Goal: Book appointment/travel/reservation

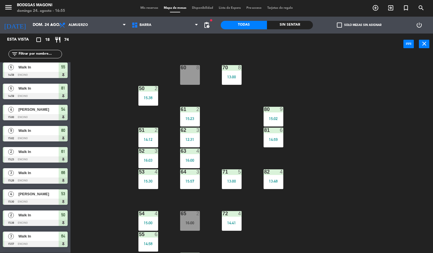
scroll to position [190, 0]
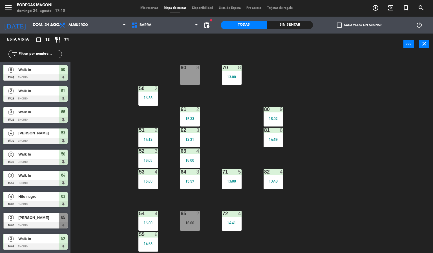
click at [115, 79] on div "60 8 70 8 13:00 50 2 15:38 61 2 15:23 80 9 15:02 51 2 14:12 62 3 12:31 81 6 14:…" at bounding box center [254, 154] width 358 height 198
click at [47, 22] on input "dom. 24 ago." at bounding box center [57, 25] width 54 height 10
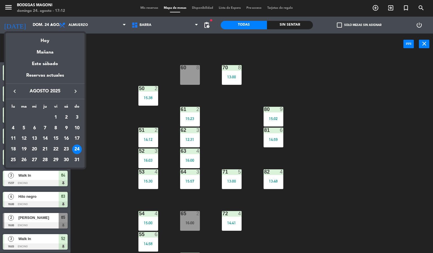
click at [11, 158] on div "25" at bounding box center [13, 160] width 10 height 10
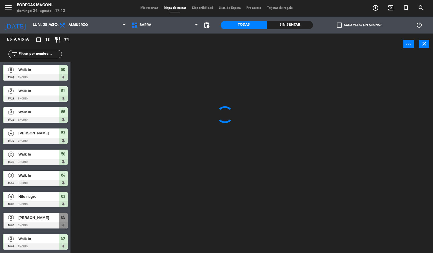
scroll to position [0, 0]
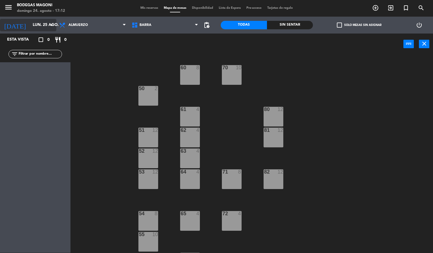
click at [30, 30] on input "lun. 25 ago." at bounding box center [57, 25] width 54 height 10
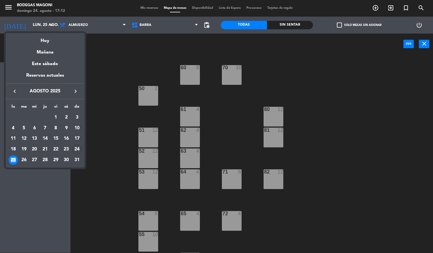
drag, startPoint x: 17, startPoint y: 157, endPoint x: 21, endPoint y: 158, distance: 4.3
click at [18, 157] on td "25" at bounding box center [13, 160] width 11 height 11
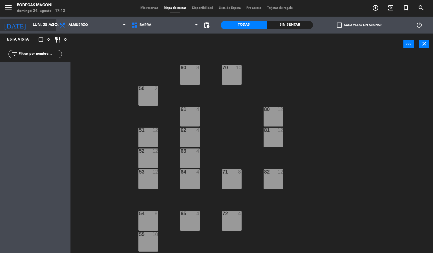
click at [39, 30] on input "lun. 25 ago." at bounding box center [57, 25] width 54 height 10
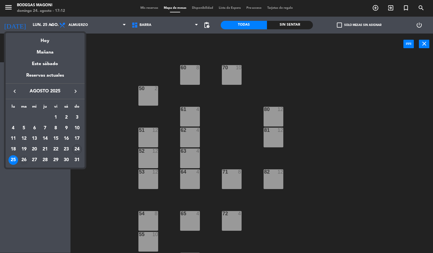
click at [23, 162] on div "26" at bounding box center [24, 160] width 10 height 10
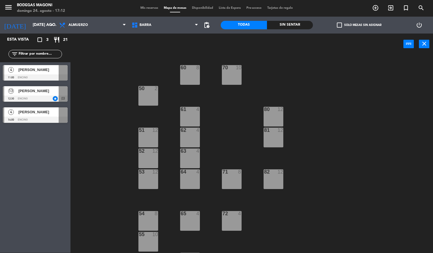
click at [38, 96] on div "13 [PERSON_NAME] 12:30 Encino star chat" at bounding box center [35, 93] width 70 height 21
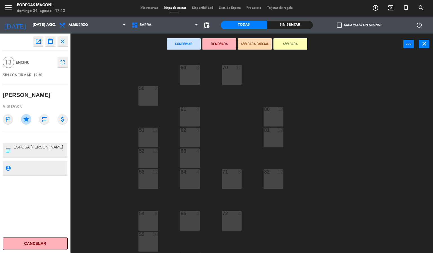
click at [86, 127] on div "60 8 70 10 50 2 61 4 80 12 51 12 62 4 81 12 52 12 63 4 53 12 64 4 71 8 82 12 54…" at bounding box center [254, 154] width 358 height 198
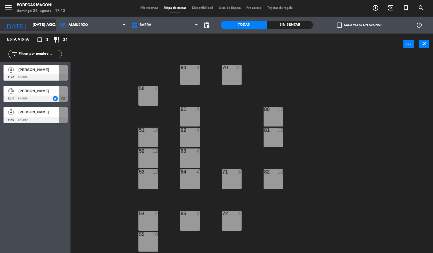
click at [41, 24] on input "[DATE] ago." at bounding box center [57, 25] width 54 height 10
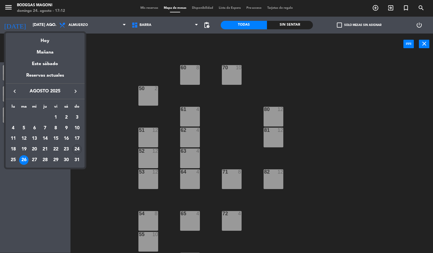
click at [31, 160] on div "27" at bounding box center [35, 160] width 10 height 10
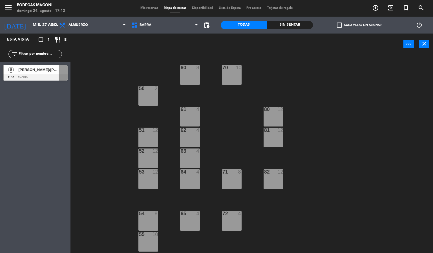
click at [31, 74] on div at bounding box center [35, 77] width 65 height 6
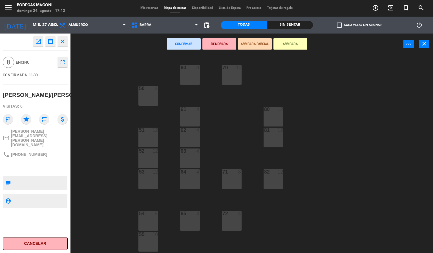
click at [113, 113] on div "60 8 70 10 50 2 61 4 80 12 51 12 62 4 81 12 52 12 63 4 53 12 64 4 71 8 82 12 54…" at bounding box center [254, 154] width 358 height 198
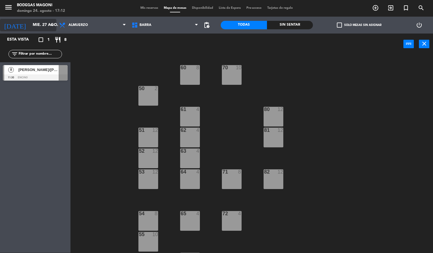
click at [36, 28] on input "mié. 27 ago." at bounding box center [57, 25] width 54 height 10
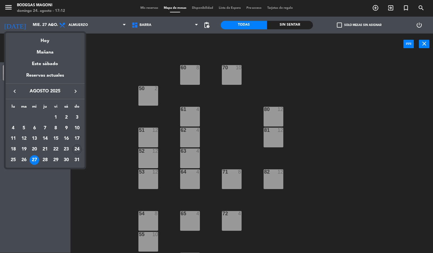
drag, startPoint x: 77, startPoint y: 146, endPoint x: 78, endPoint y: 140, distance: 6.0
click at [79, 144] on td "24" at bounding box center [77, 149] width 11 height 11
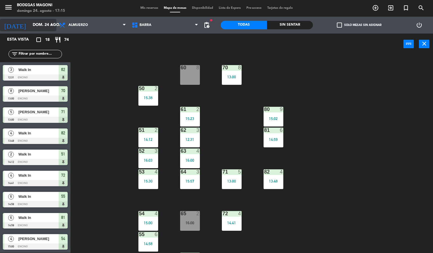
click at [38, 32] on div "[DATE] dom. 24 ago. arrow_drop_down" at bounding box center [28, 25] width 56 height 17
click at [38, 26] on input "dom. 24 ago." at bounding box center [57, 25] width 54 height 10
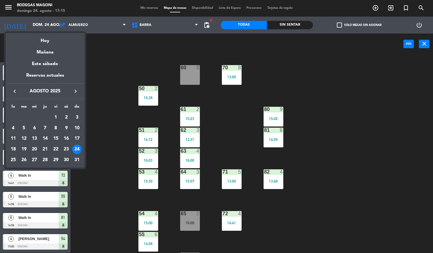
click at [67, 157] on div "30" at bounding box center [66, 160] width 10 height 10
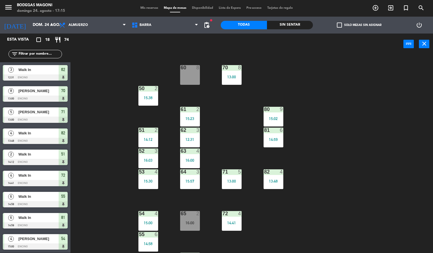
type input "sáb. 30 ago."
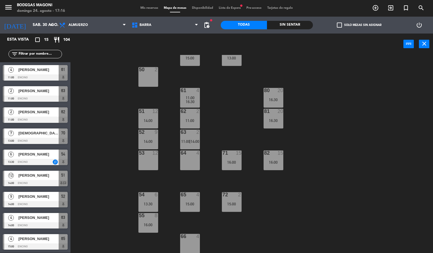
click at [235, 8] on span "Lista de Espera fiber_manual_record" at bounding box center [230, 7] width 28 height 3
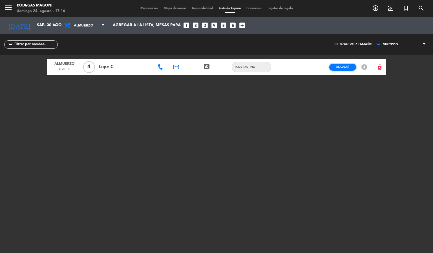
click at [342, 66] on span "Asignar" at bounding box center [342, 67] width 13 height 4
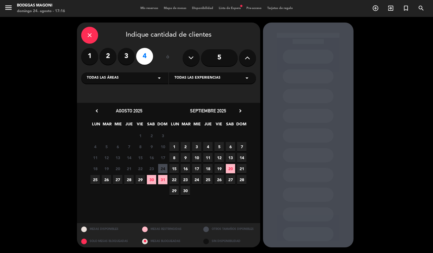
click at [150, 179] on span "30" at bounding box center [151, 179] width 9 height 9
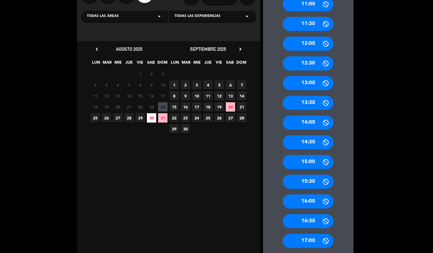
scroll to position [92, 0]
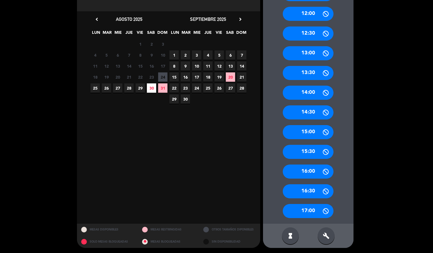
click at [317, 210] on div "17:00" at bounding box center [307, 211] width 51 height 14
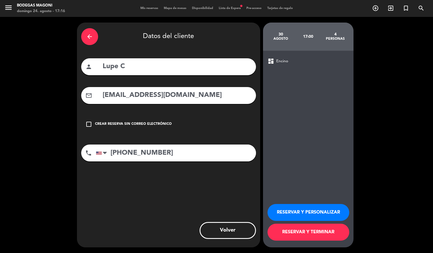
click at [321, 233] on button "RESERVAR Y TERMINAR" at bounding box center [308, 232] width 82 height 17
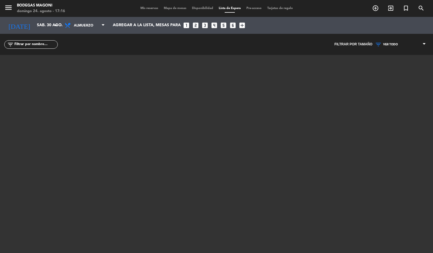
click at [169, 12] on div "menu Bodegas [PERSON_NAME] 24. [PERSON_NAME] - 17:16 Mis reservas Mapa de mesas…" at bounding box center [216, 8] width 433 height 17
click at [171, 9] on span "Mapa de mesas" at bounding box center [175, 8] width 28 height 3
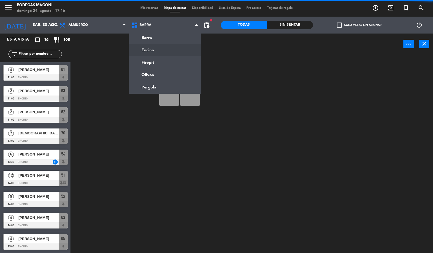
click at [172, 50] on ng-component "menu Bodegas [PERSON_NAME] 24. [PERSON_NAME] - 17:16 Mis reservas Mapa de mesas…" at bounding box center [216, 126] width 433 height 253
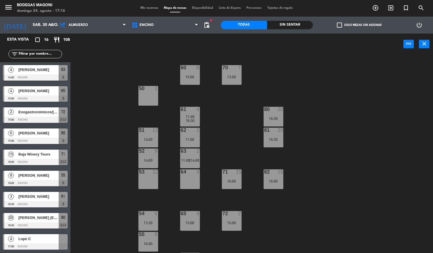
scroll to position [19, 0]
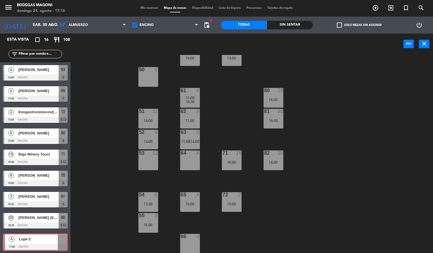
click at [37, 236] on div "4 Lupe C 17:00 Encino 4 Lupe C 17:00 Encino" at bounding box center [35, 242] width 70 height 23
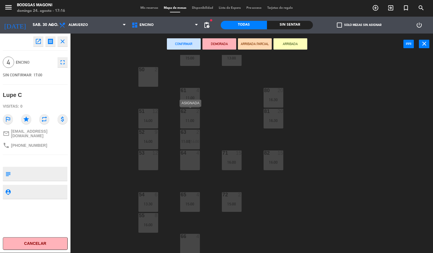
click at [185, 124] on div "62 2 11:00" at bounding box center [190, 119] width 20 height 20
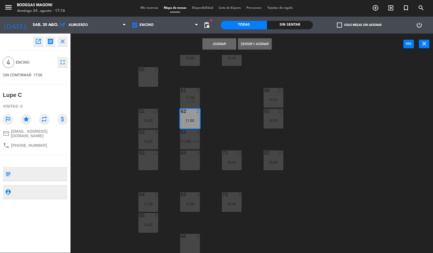
drag, startPoint x: 215, startPoint y: 41, endPoint x: 177, endPoint y: 73, distance: 49.2
click at [215, 41] on button "Asignar" at bounding box center [219, 43] width 34 height 11
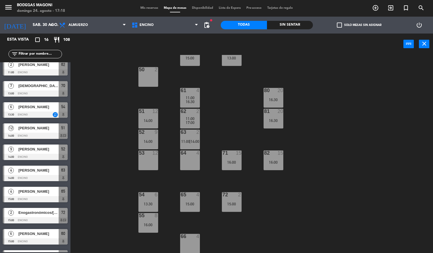
scroll to position [0, 0]
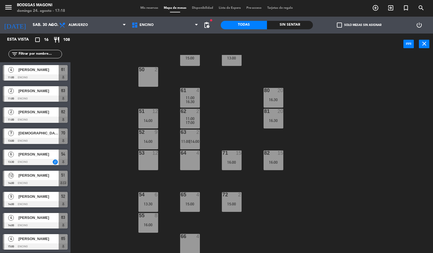
click at [98, 92] on div "60 6 15:00 70 7 13:00 50 2 61 4 11:00 16:30 80 20 16:30 51 12 14:00 62 2 11:00 …" at bounding box center [254, 154] width 358 height 198
click at [149, 51] on div "power_input close" at bounding box center [236, 44] width 333 height 21
